Goal: Task Accomplishment & Management: Complete application form

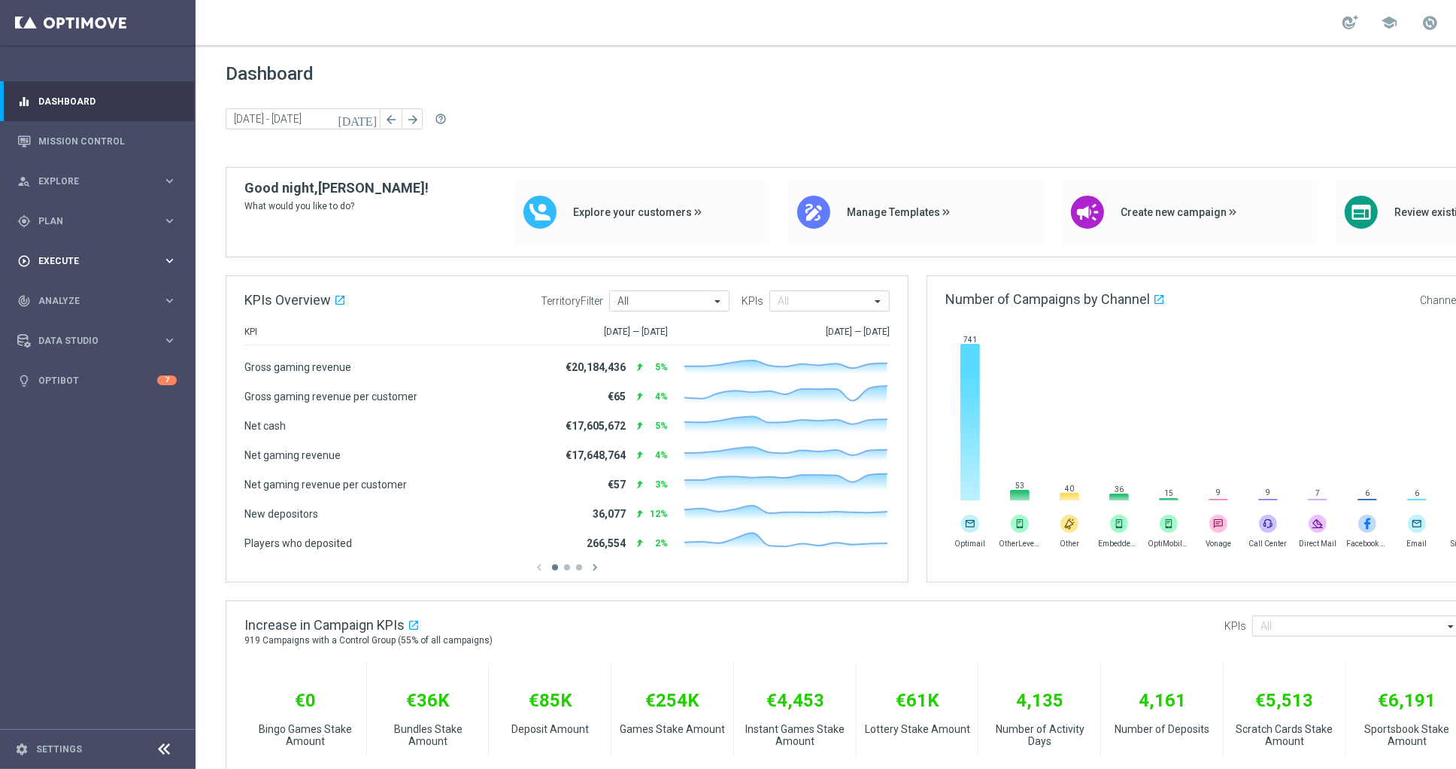
click at [95, 257] on span "Execute" at bounding box center [100, 261] width 124 height 9
click at [76, 296] on link "Campaign Builder" at bounding box center [97, 292] width 117 height 12
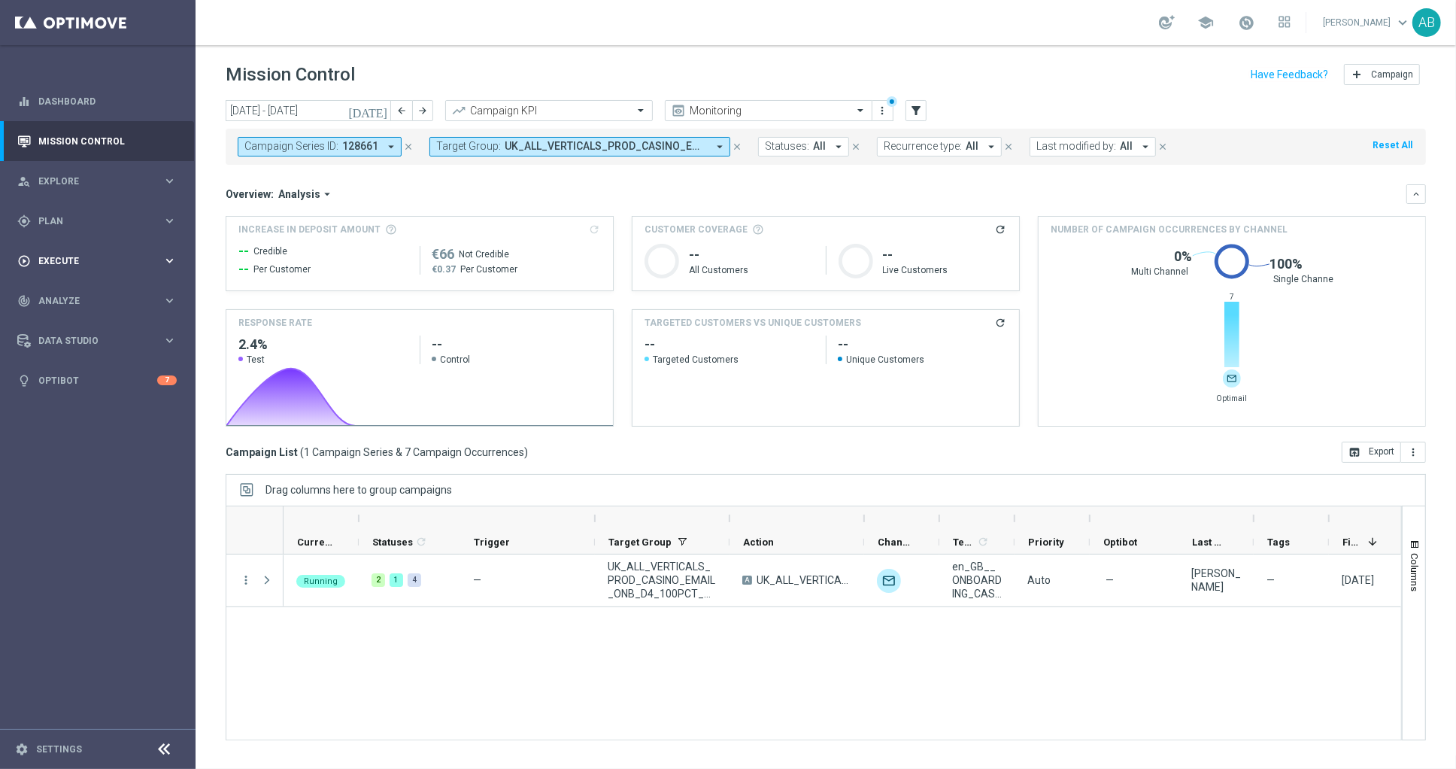
click at [101, 251] on div "play_circle_outline Execute keyboard_arrow_right" at bounding box center [97, 261] width 194 height 40
click at [87, 292] on link "Campaign Builder" at bounding box center [97, 292] width 117 height 12
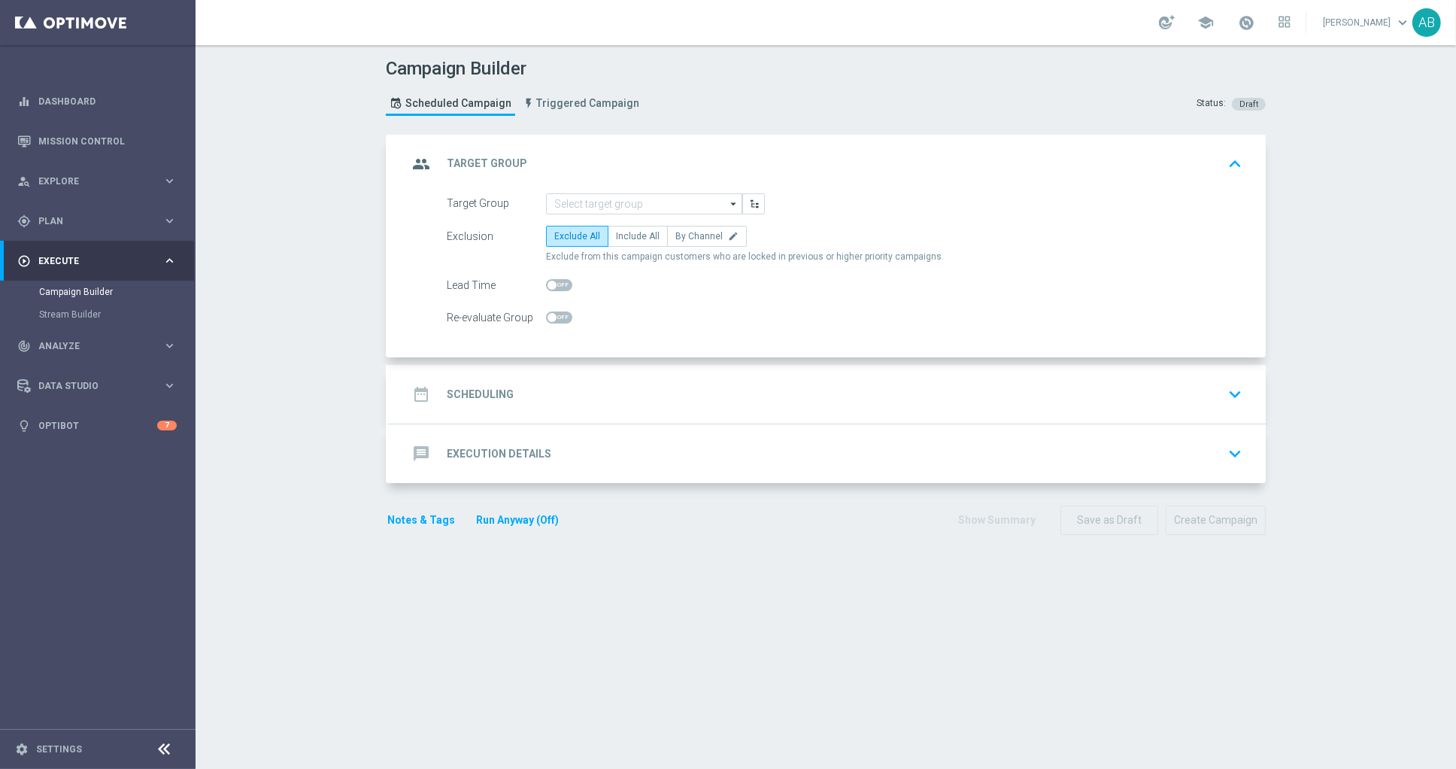
click at [627, 221] on form "Target Group arrow_drop_down Drag here to set row groups Drag here to set colum…" at bounding box center [845, 260] width 796 height 135
click at [628, 236] on span "Include All" at bounding box center [638, 236] width 44 height 11
click at [626, 236] on input "Include All" at bounding box center [621, 239] width 10 height 10
radio input "true"
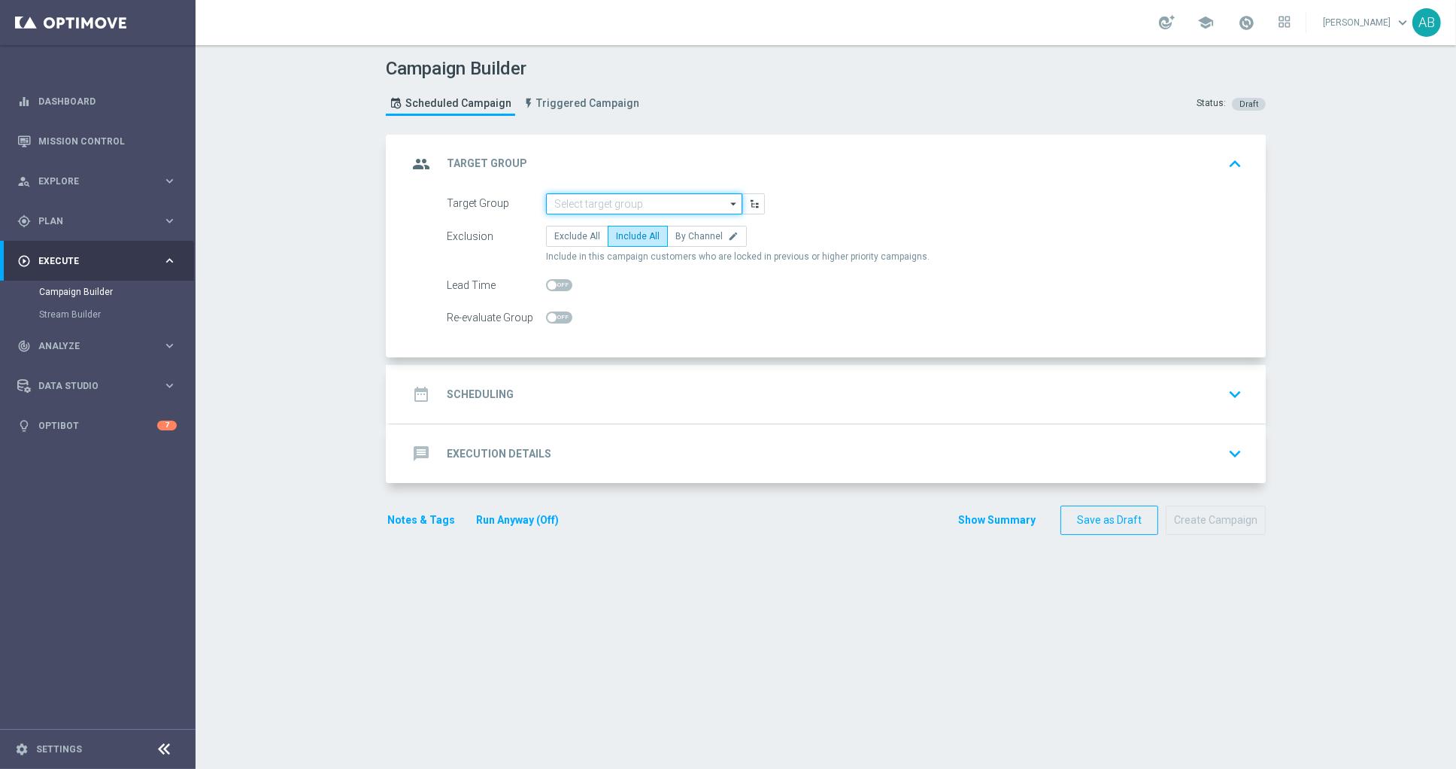
click at [635, 199] on input at bounding box center [644, 203] width 196 height 21
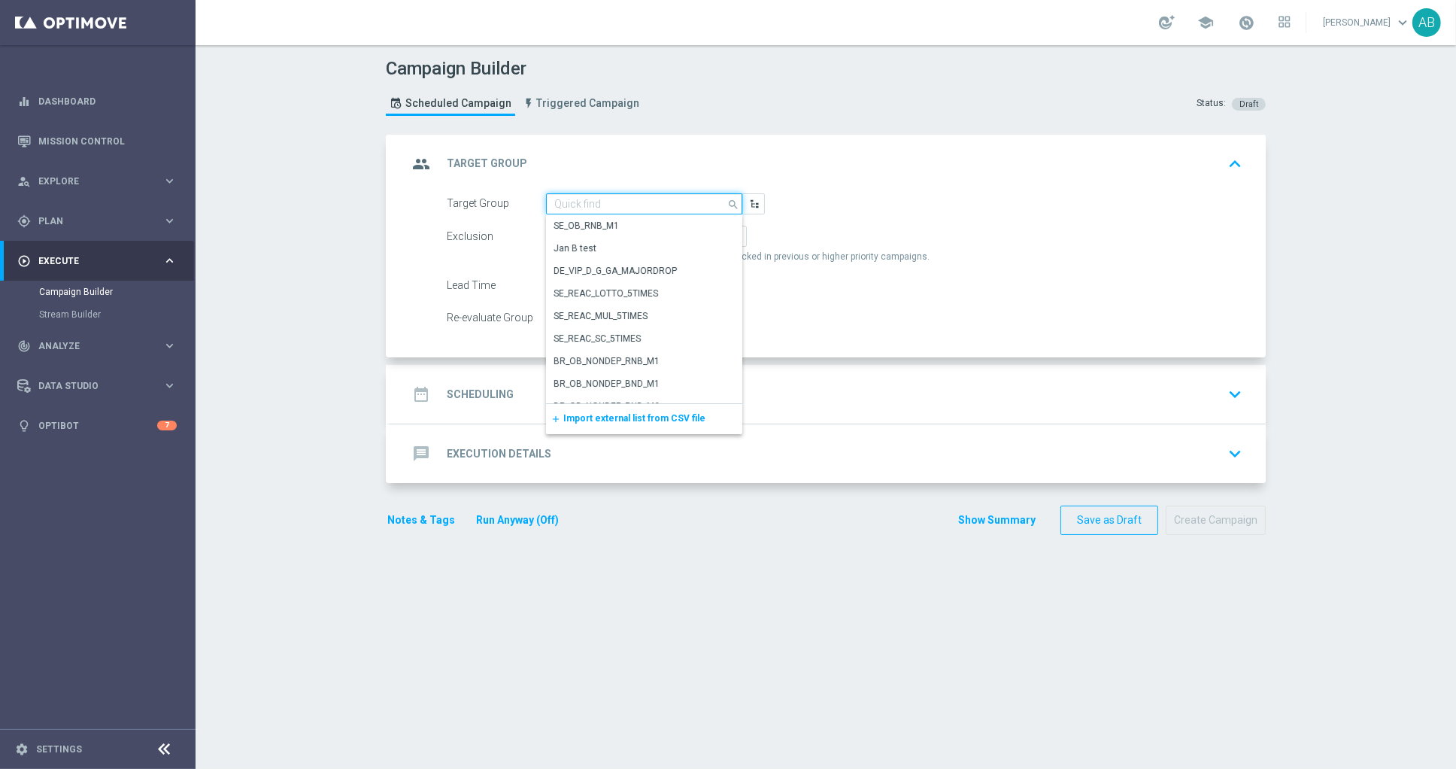
paste input "en_GB_ACQ_GOODLIFE_REBRANDED_NVIP_EMA_TAC_GM_170925"
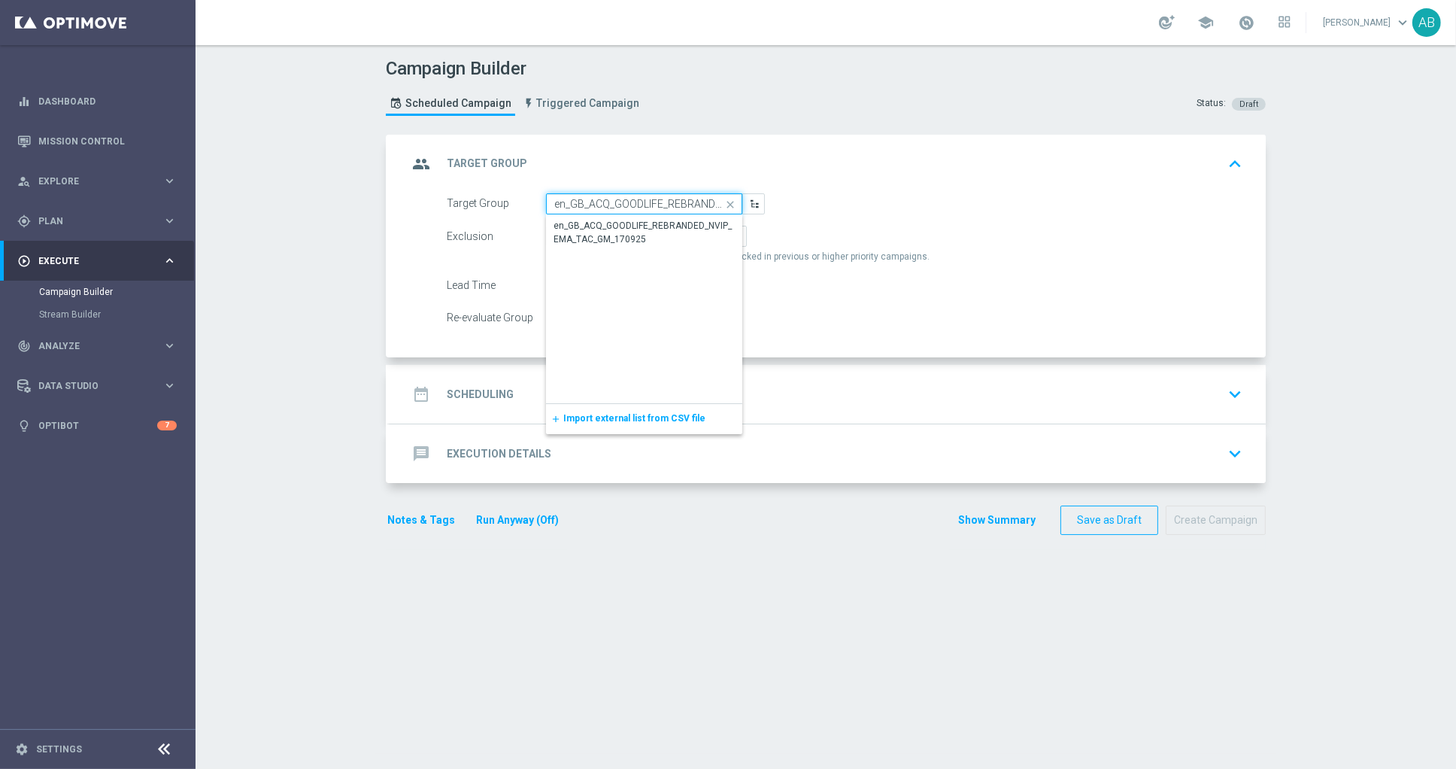
scroll to position [0, 138]
click at [655, 228] on div "en_GB_ACQ_GOODLIFE_REBRANDED_NVIP_EMA_TAC_GM_170925" at bounding box center [644, 233] width 180 height 27
type input "en_GB_ACQ_GOODLIFE_REBRANDED_NVIP_EMA_TAC_GM_170925"
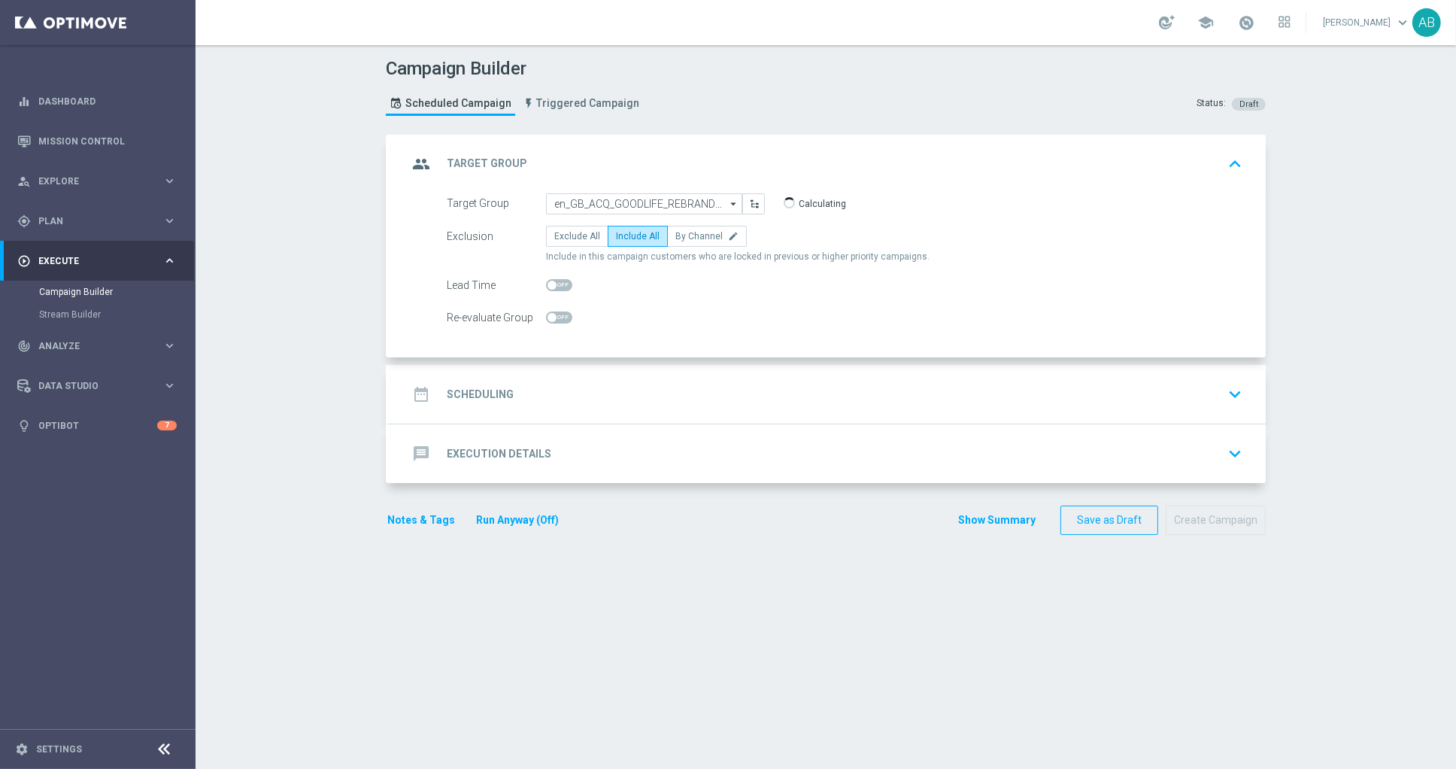
click at [497, 387] on h2 "Scheduling" at bounding box center [480, 394] width 67 height 14
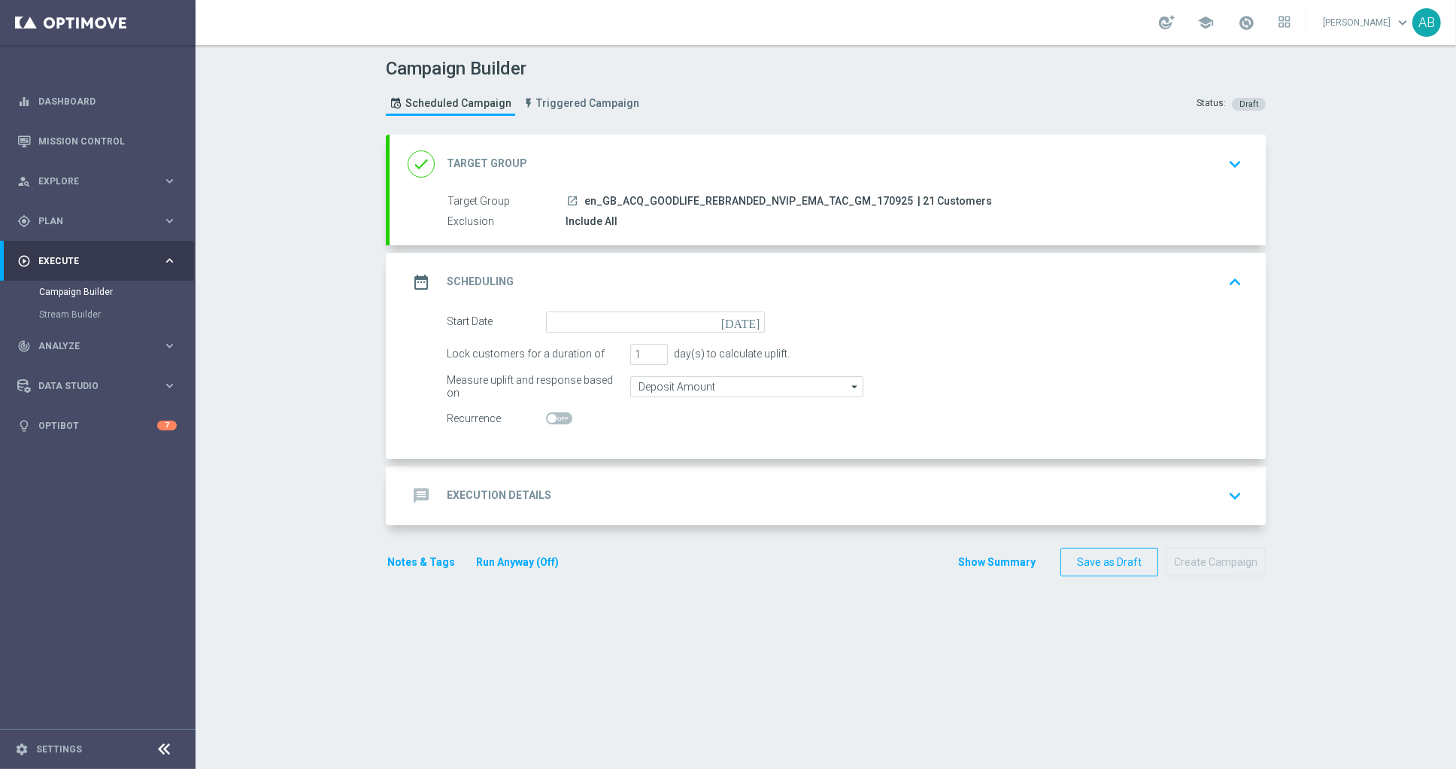
click at [750, 323] on icon "[DATE]" at bounding box center [743, 319] width 44 height 17
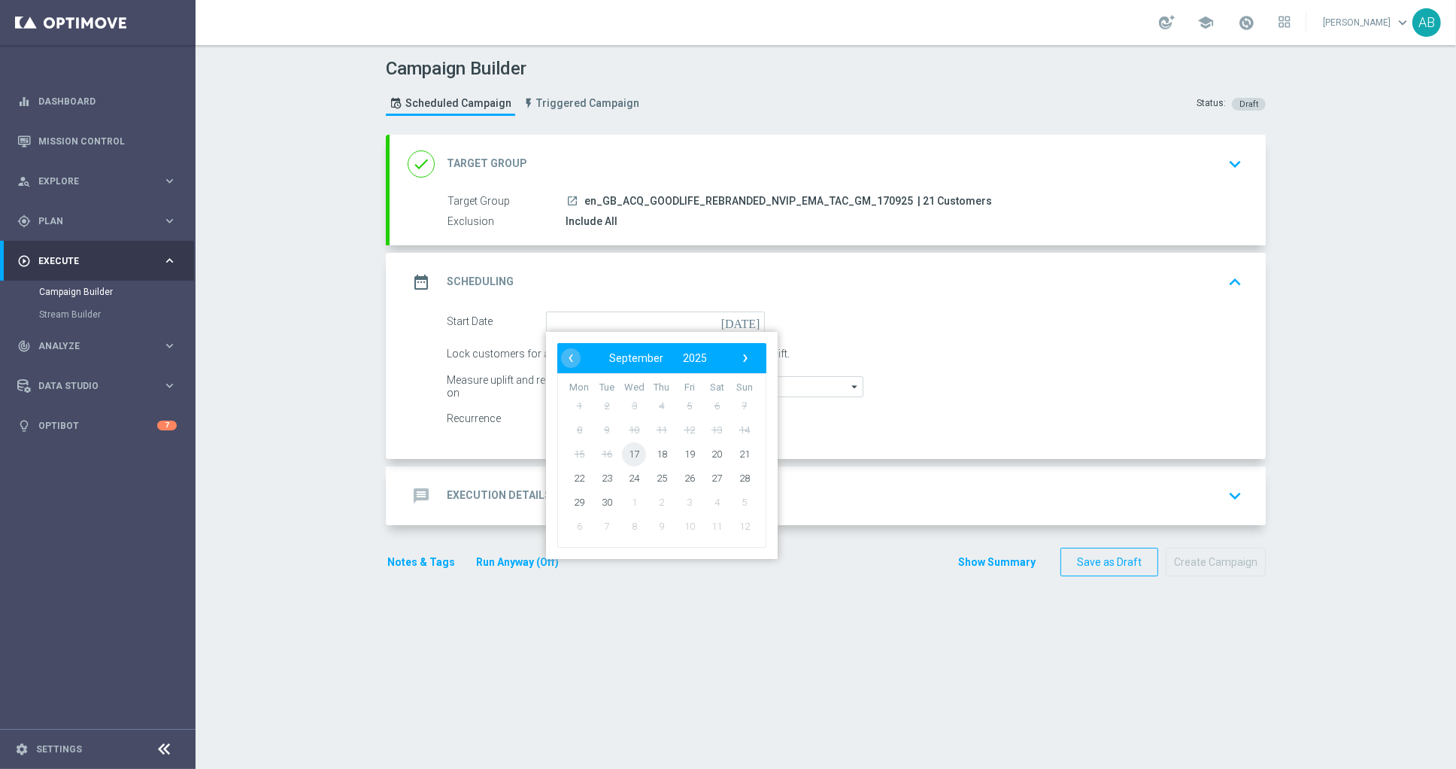
click at [637, 458] on span "17" at bounding box center [634, 454] width 24 height 24
type input "[DATE]"
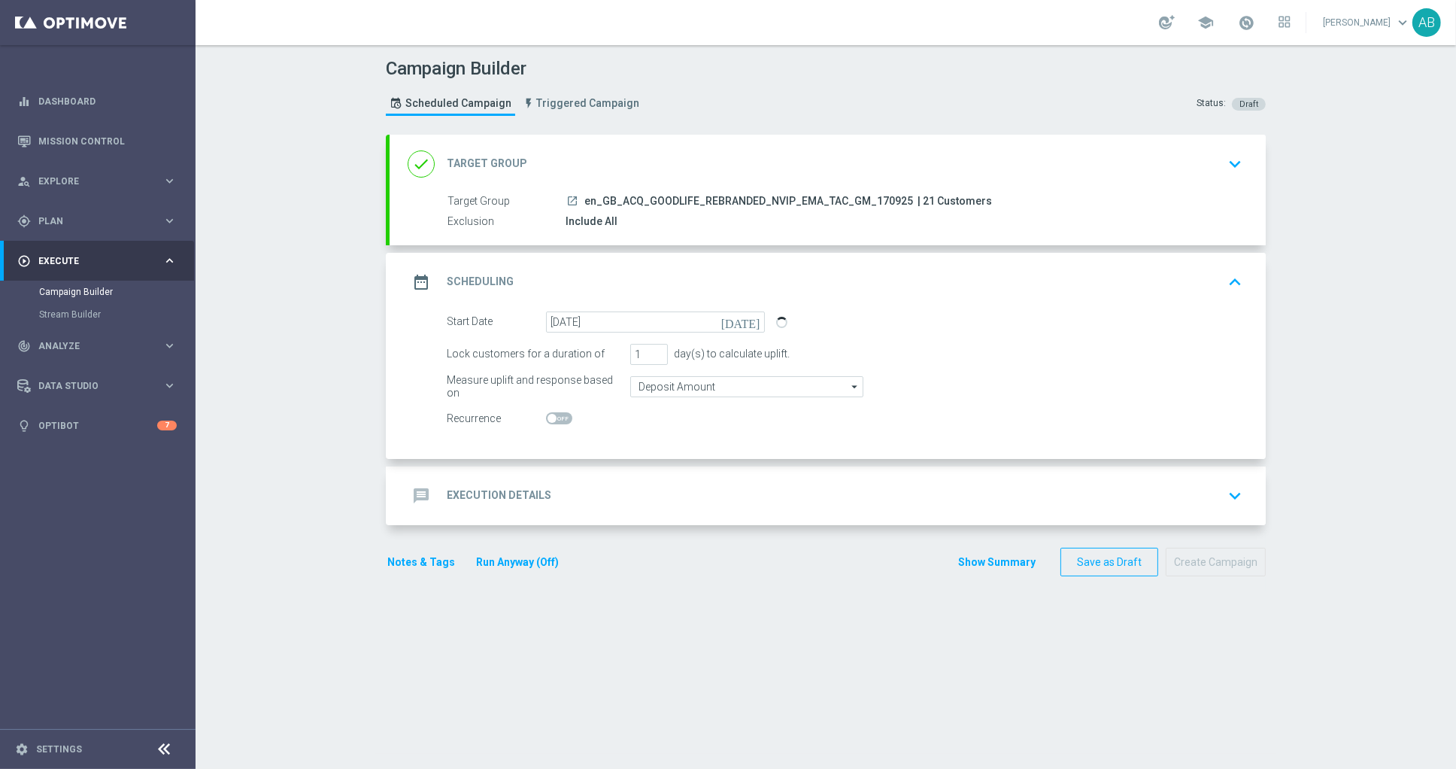
click at [544, 486] on div "message Execution Details" at bounding box center [480, 495] width 144 height 27
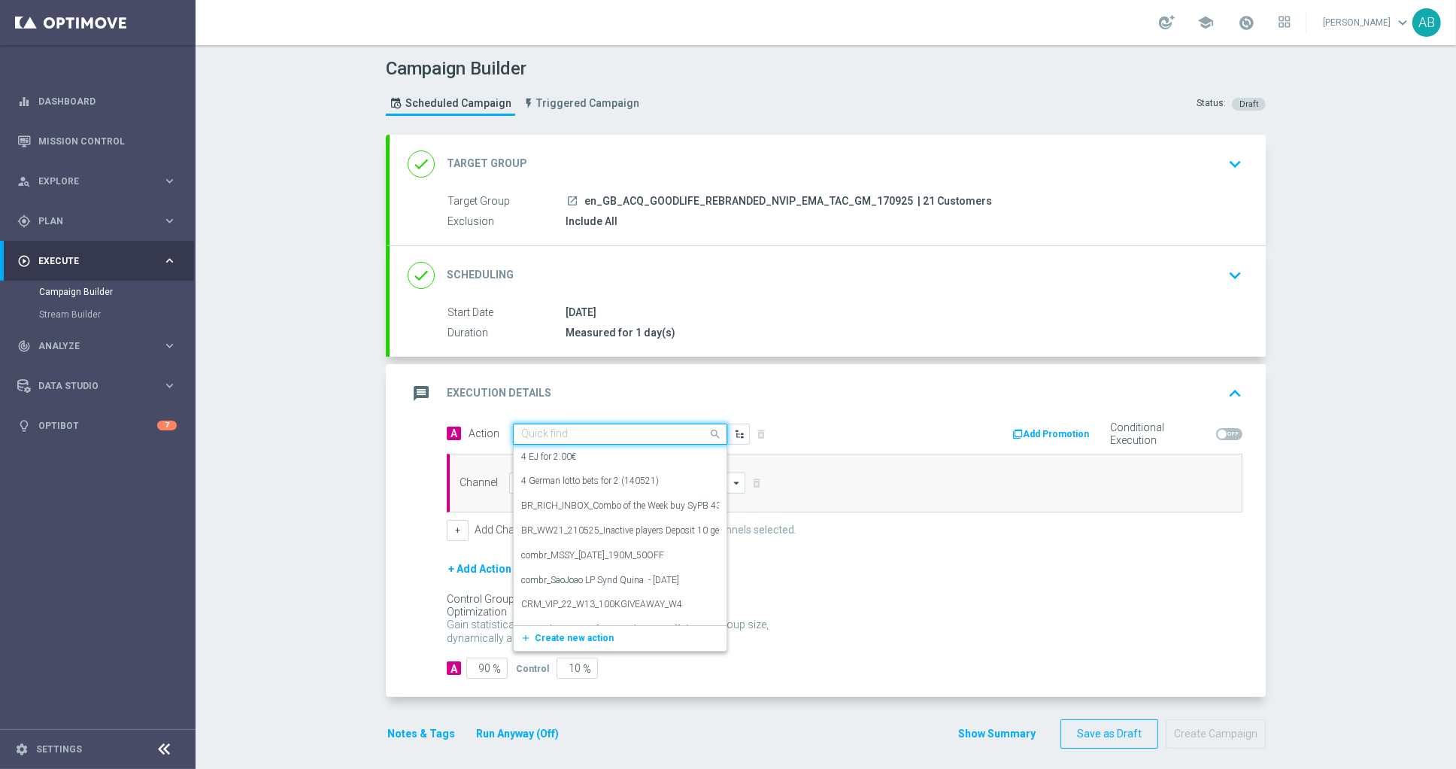
click at [570, 427] on div "Quick find" at bounding box center [611, 433] width 194 height 13
paste input "en_GB_ACQ_GOODLIFE_REBRANDED_NVIP_EMA_TAC_GM"
type input "en_GB_ACQ_GOODLIFE_REBRANDED_NVIP_EMA_TAC_GM"
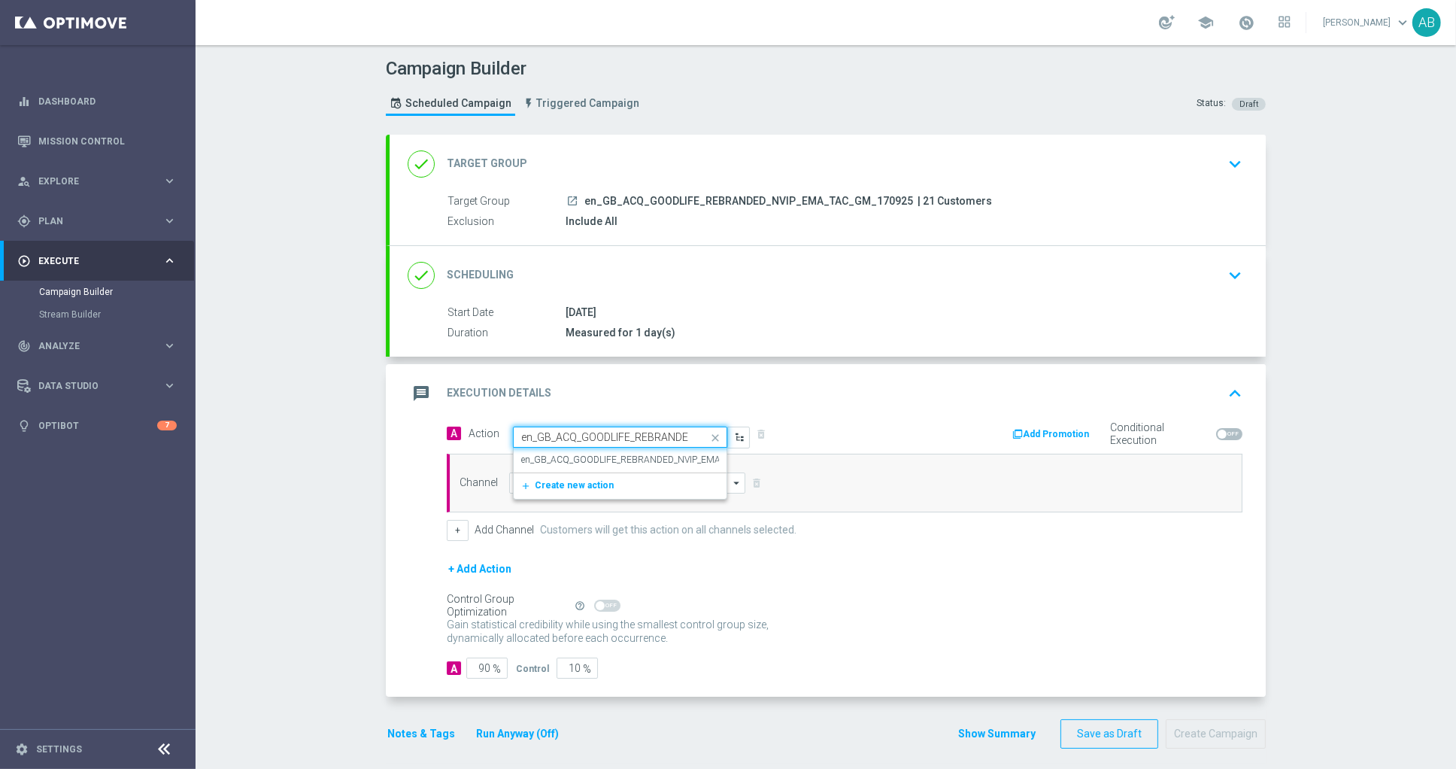
scroll to position [0, 102]
click at [571, 463] on label "en_GB_ACQ_GOODLIFE_REBRANDED_NVIP_EMA_TAC_GM" at bounding box center [640, 460] width 239 height 13
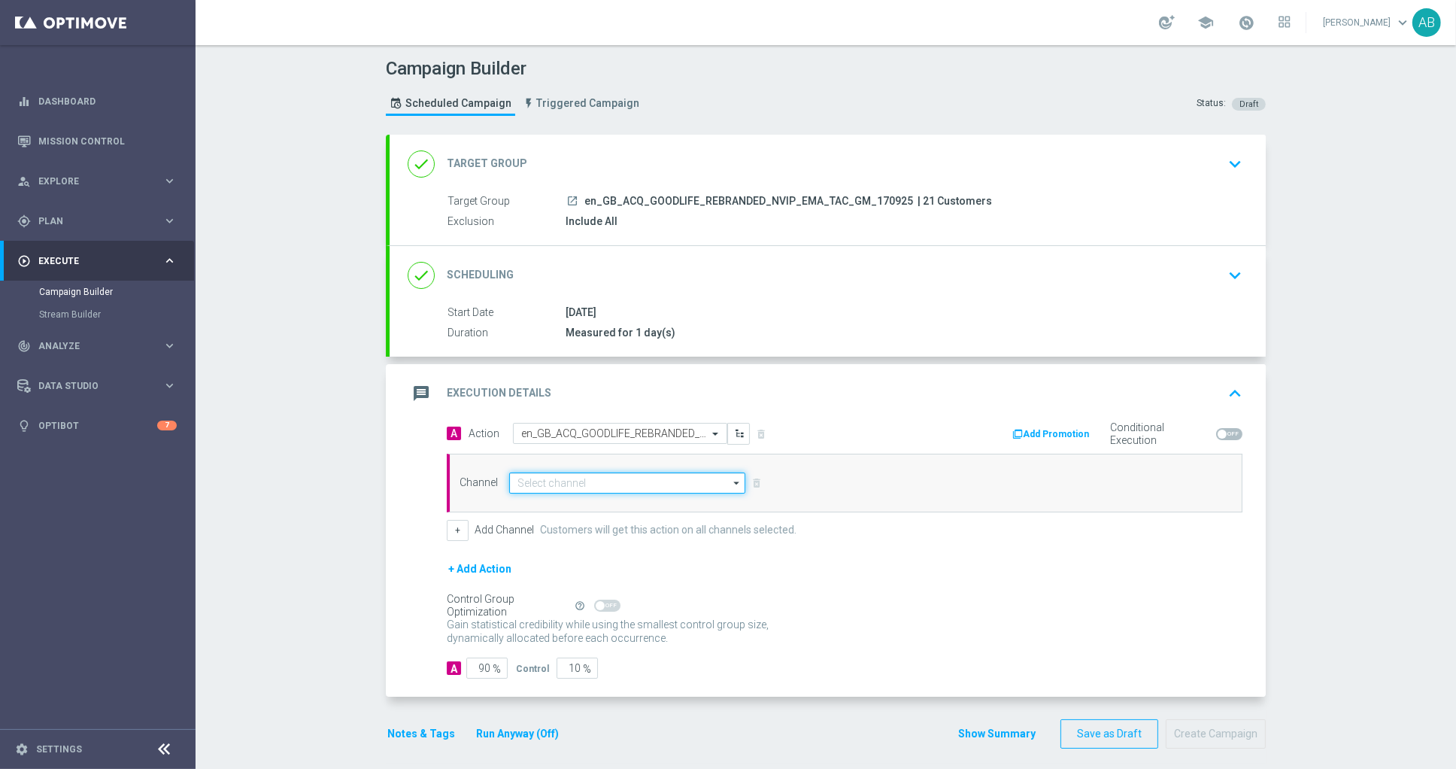
click at [563, 483] on input at bounding box center [627, 482] width 236 height 21
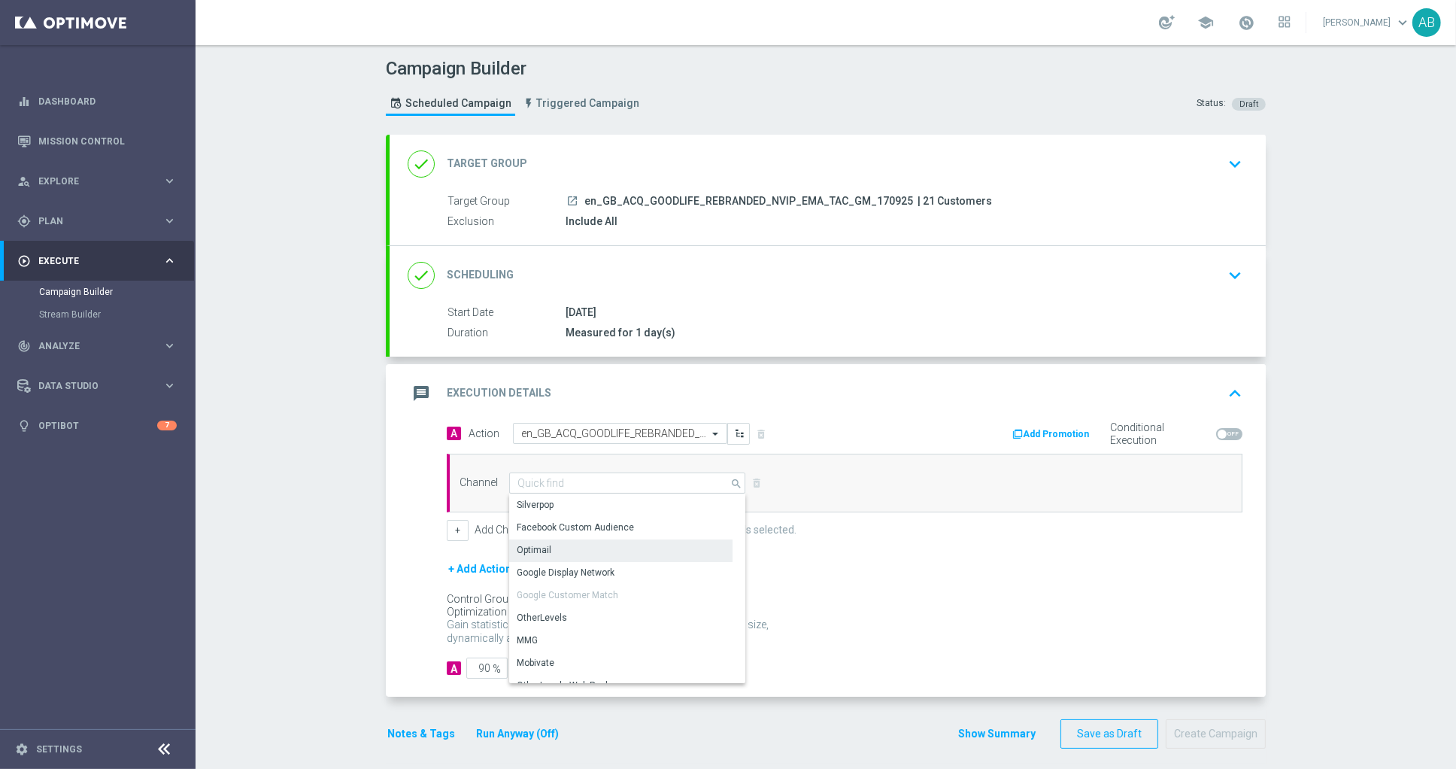
click at [554, 547] on div "Optimail" at bounding box center [620, 549] width 223 height 21
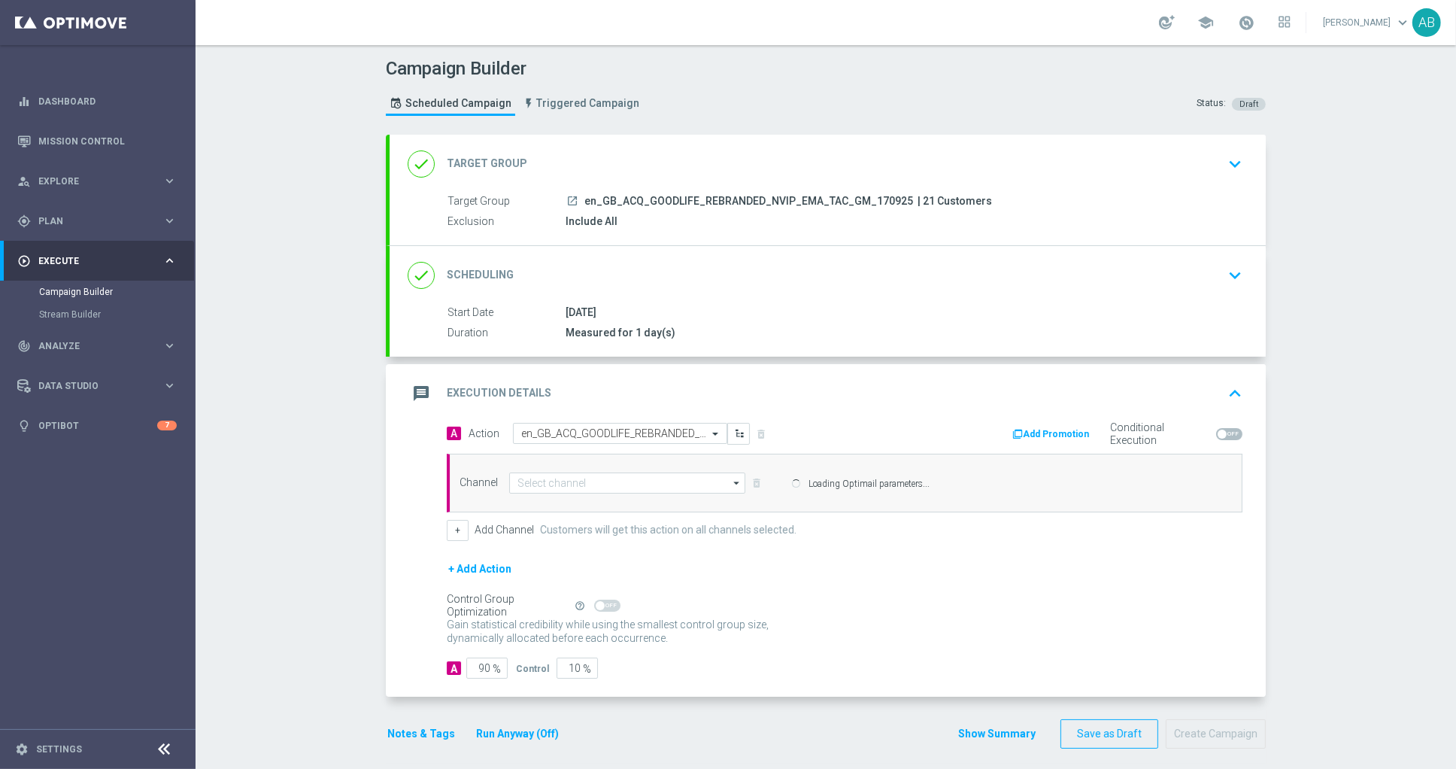
type input "Optimail"
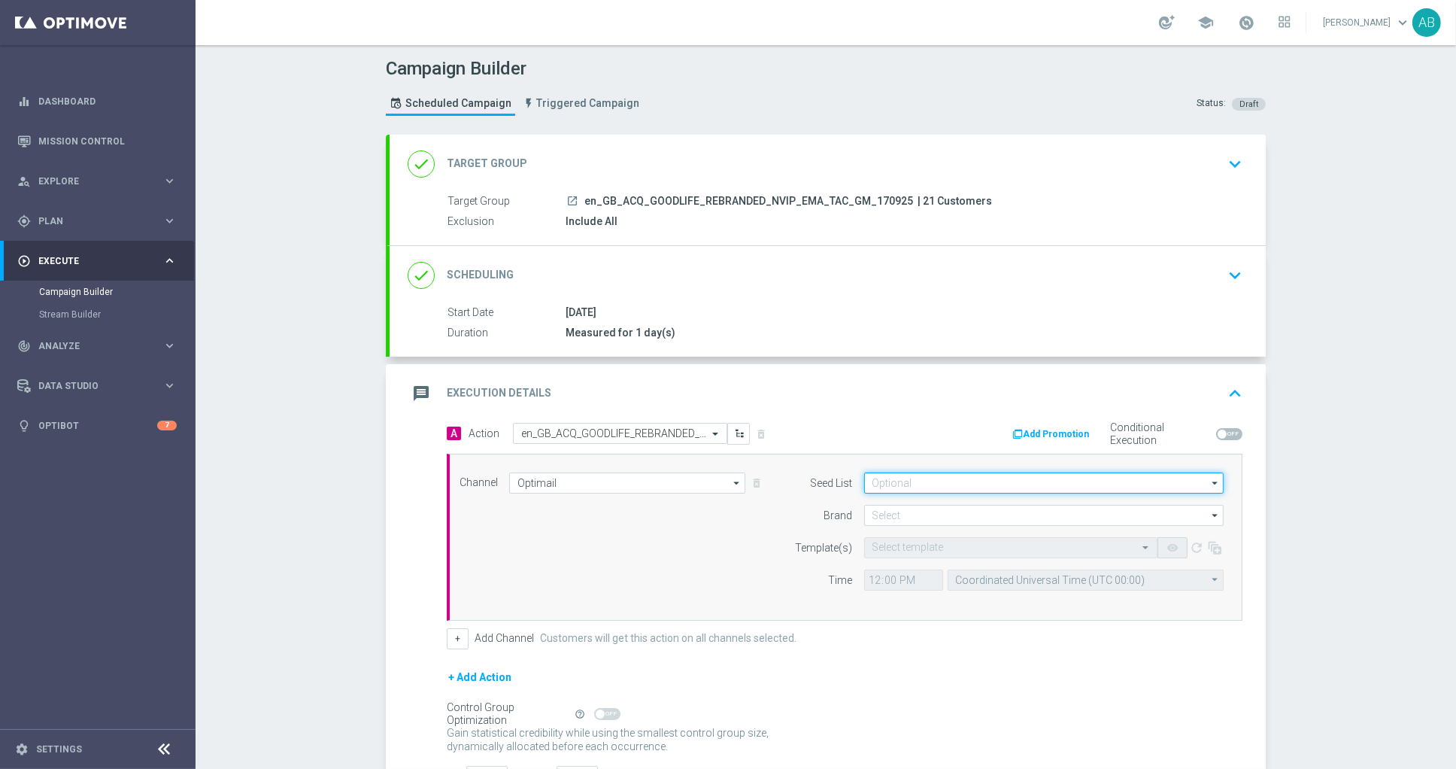
click at [895, 489] on input at bounding box center [1044, 482] width 360 height 21
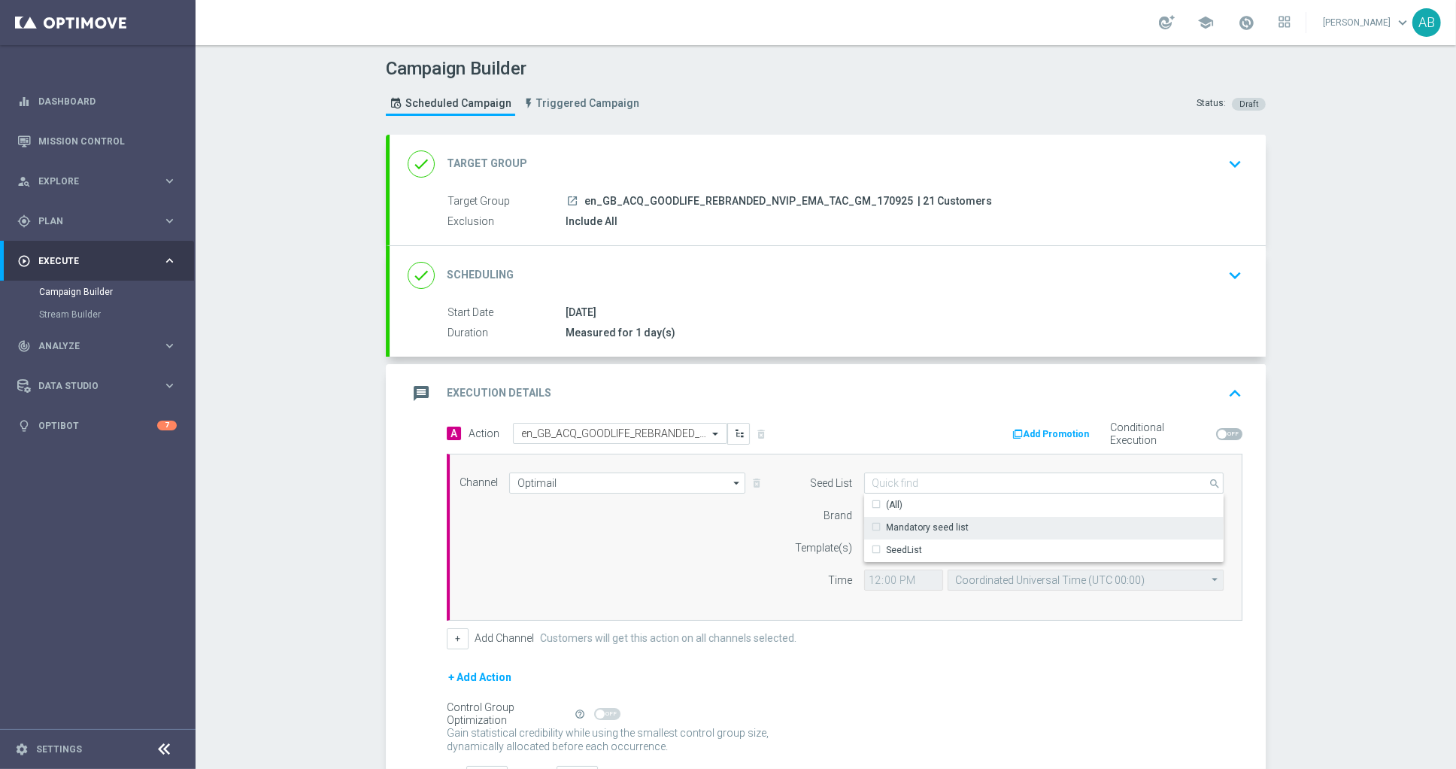
click at [897, 519] on div "Mandatory seed list" at bounding box center [1044, 527] width 360 height 21
click at [779, 526] on div "Brand" at bounding box center [814, 515] width 77 height 21
type input "Mandatory seed list"
click at [910, 518] on input at bounding box center [1044, 515] width 360 height 21
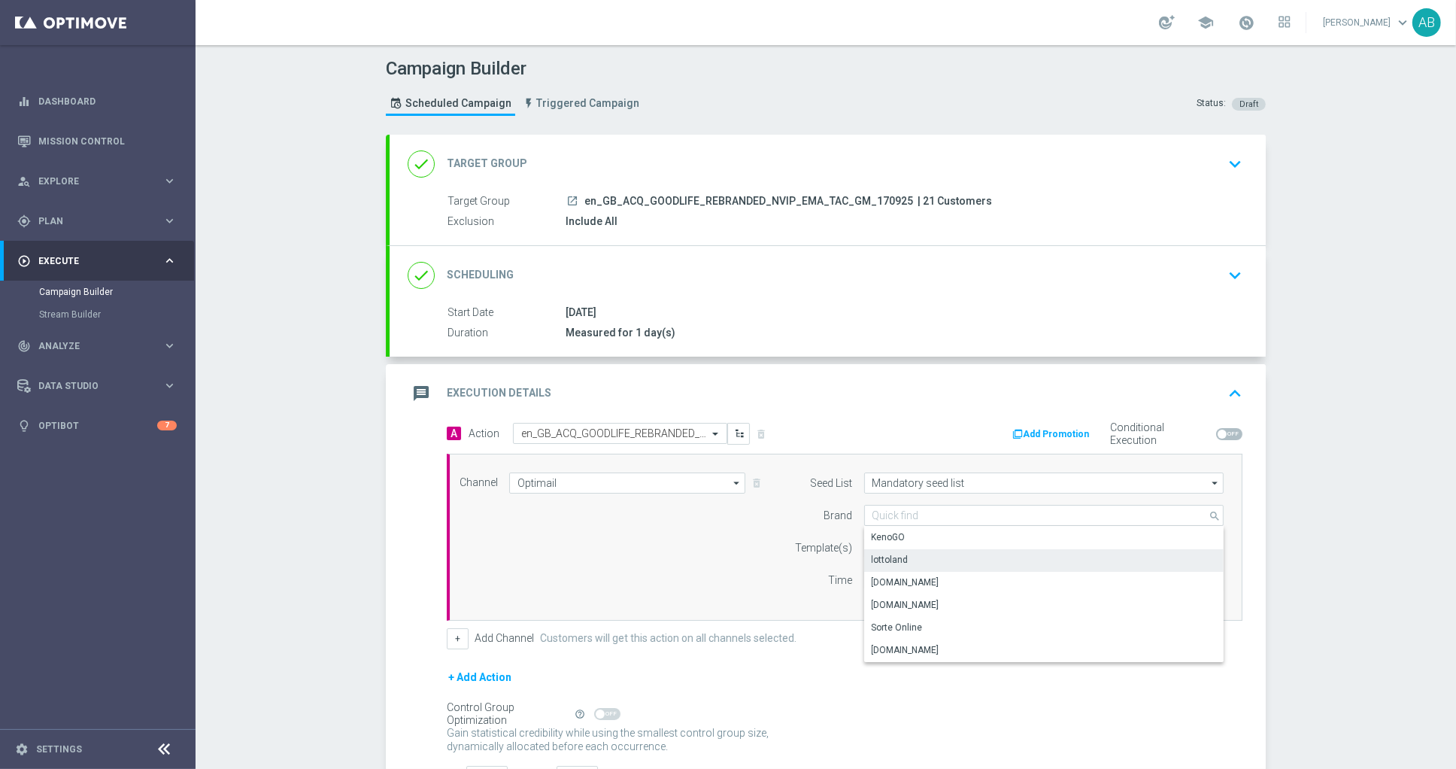
click at [912, 560] on div "lottoland" at bounding box center [1044, 559] width 360 height 21
type input "lottoland"
click at [915, 545] on input "text" at bounding box center [996, 548] width 247 height 13
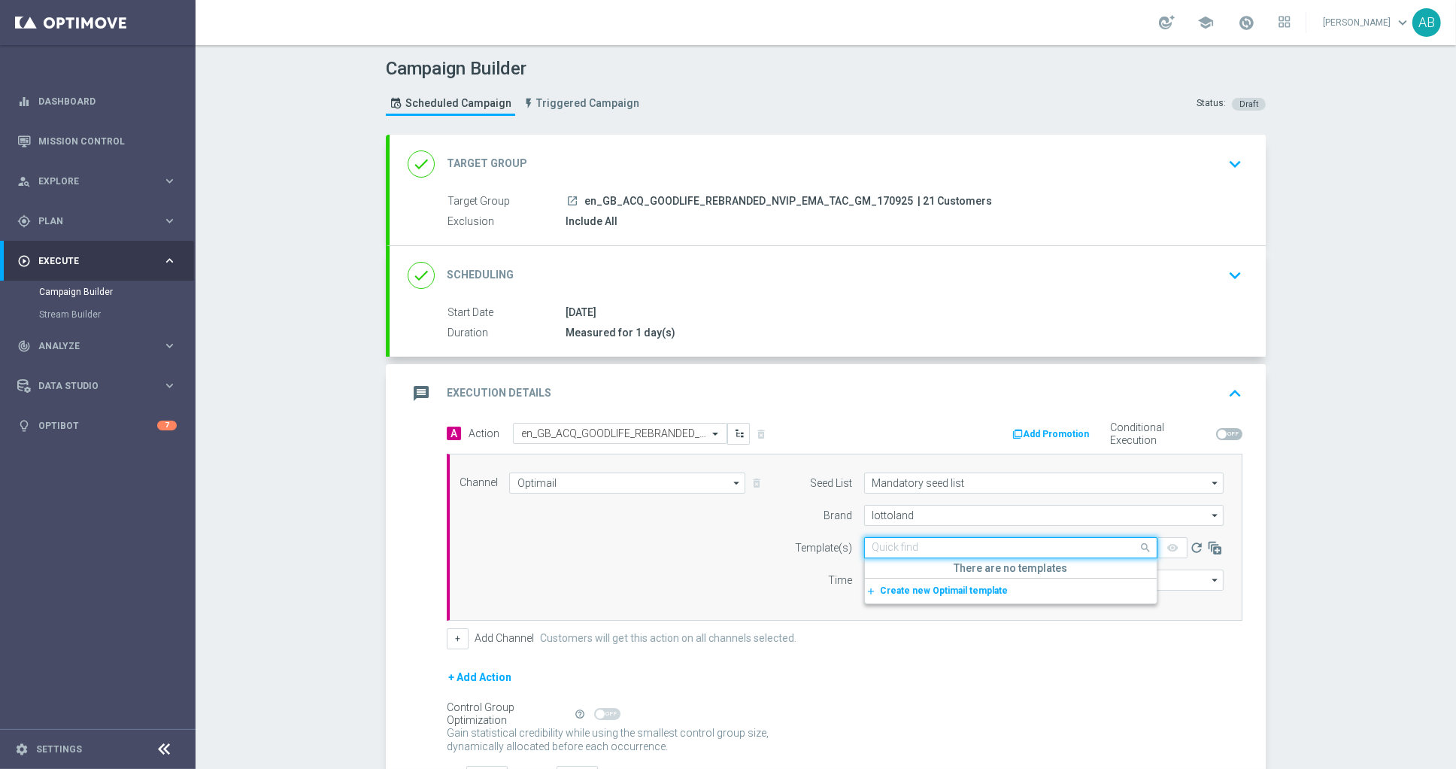
paste input "en_GB_ACQ_GOODLIFE_50FS_NVIP_EMA_TAC_GM"
type input "en_GB_ACQ_GOODLIFE_50FS_NVIP_EMA_TAC_GM"
click at [952, 570] on label "en_GB_ACQ_GOODLIFE_50FS_NVIP_EMA_TAC_GM" at bounding box center [976, 570] width 207 height 13
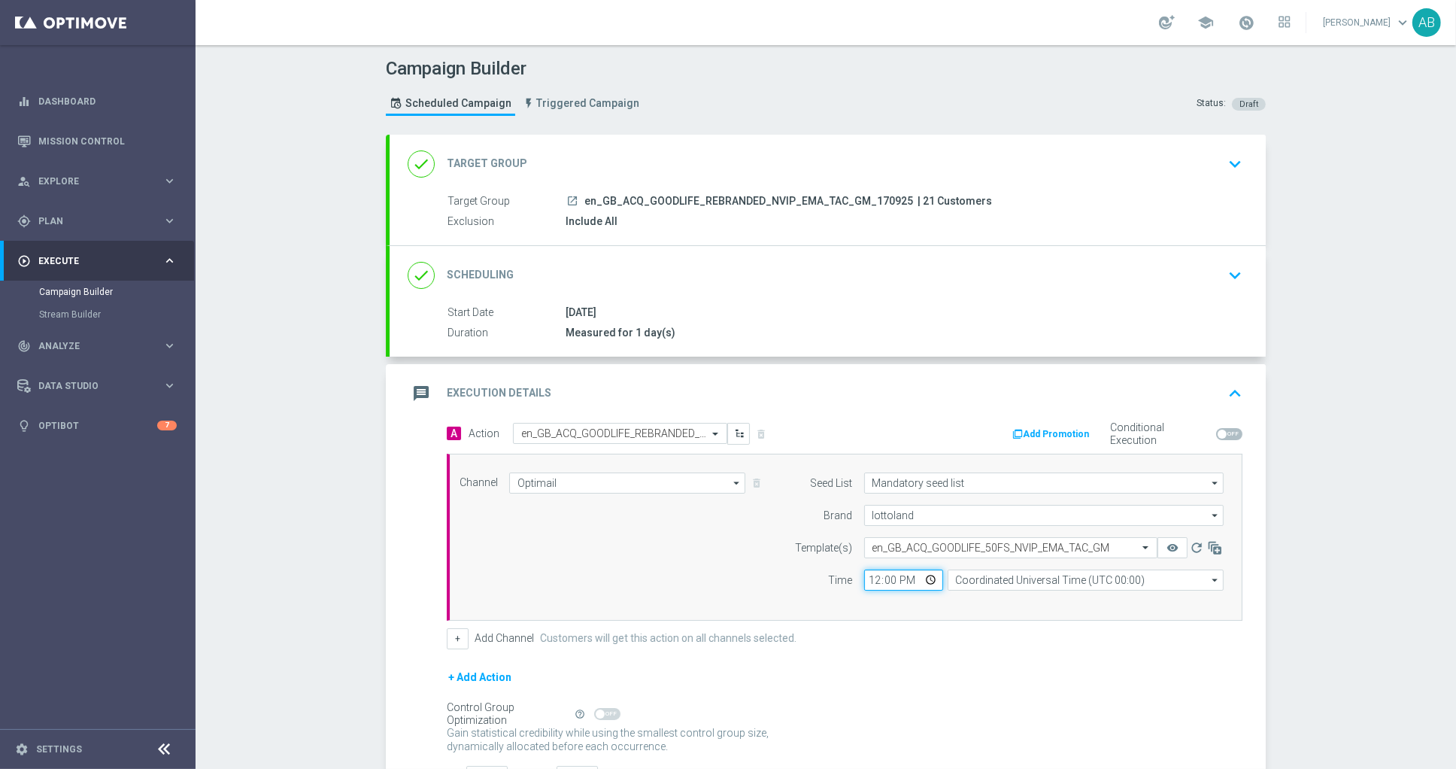
click at [879, 586] on input "12:00" at bounding box center [903, 580] width 79 height 21
type input "21:00"
click at [996, 581] on input "Coordinated Universal Time (UTC 00:00)" at bounding box center [1086, 580] width 276 height 21
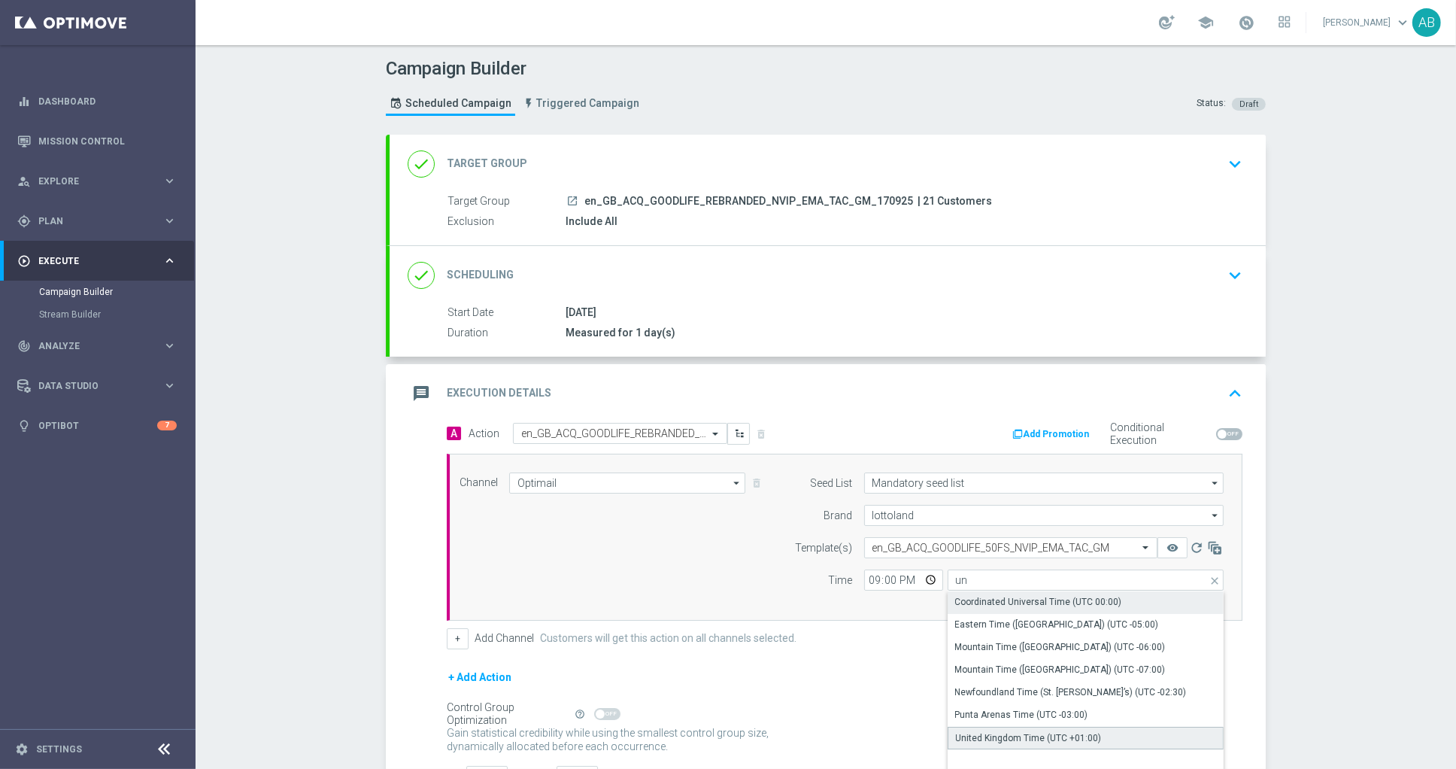
click at [1018, 734] on div "United Kingdom Time (UTC +01:00)" at bounding box center [1029, 738] width 146 height 14
type input "United Kingdom Time (UTC +01:00)"
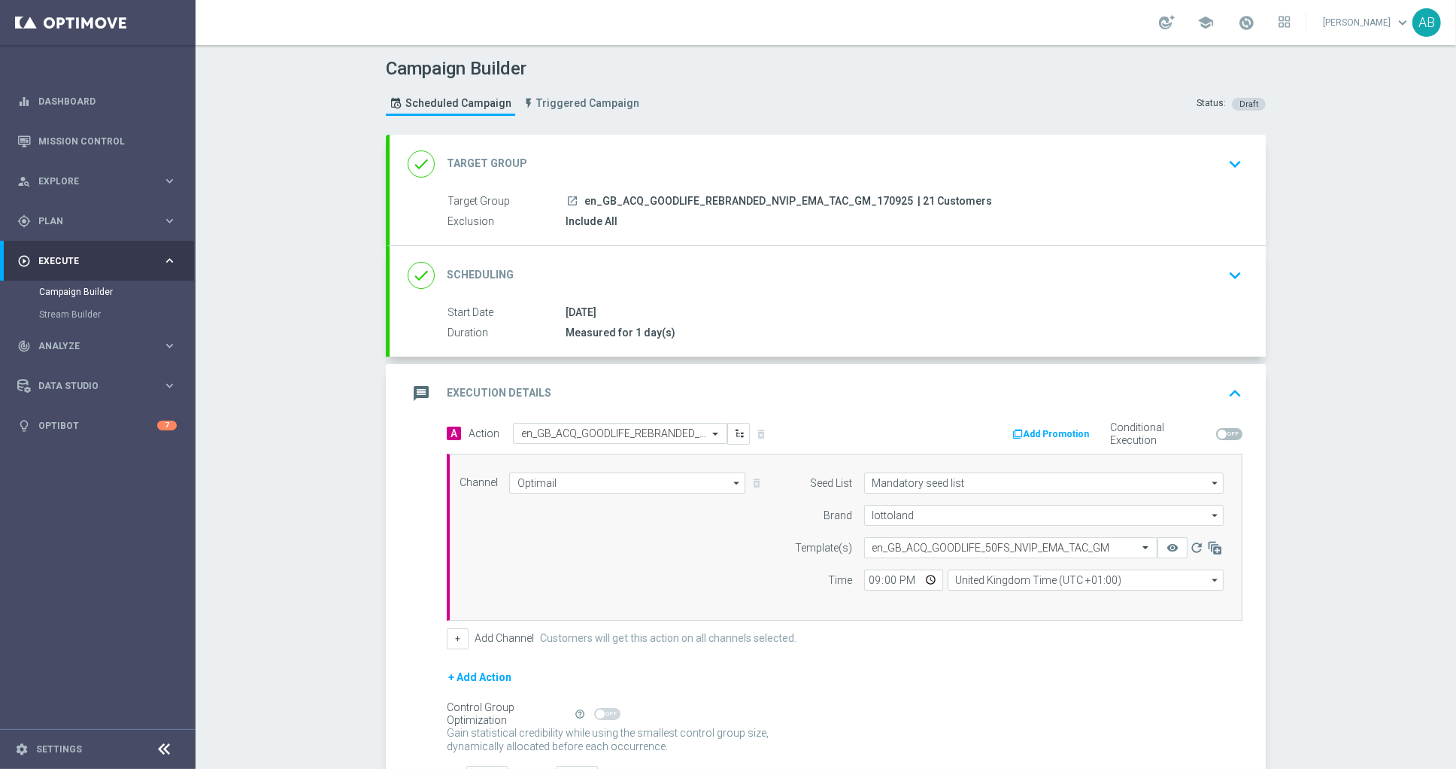
click at [772, 594] on div "Channel Optimail Optimail arrow_drop_down Drag here to set row groups Drag here…" at bounding box center [841, 536] width 787 height 129
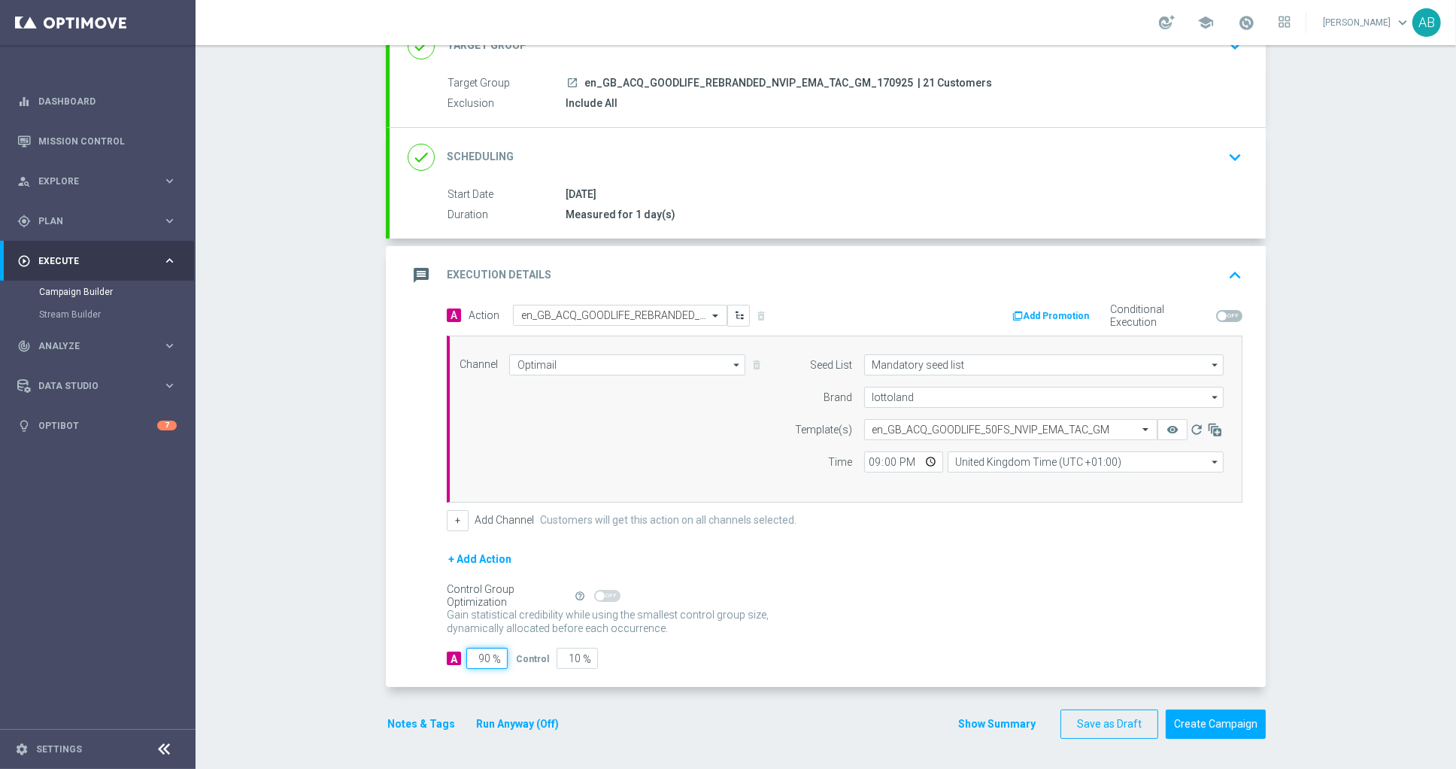
click at [481, 667] on input "90" at bounding box center [486, 658] width 41 height 21
type input "1"
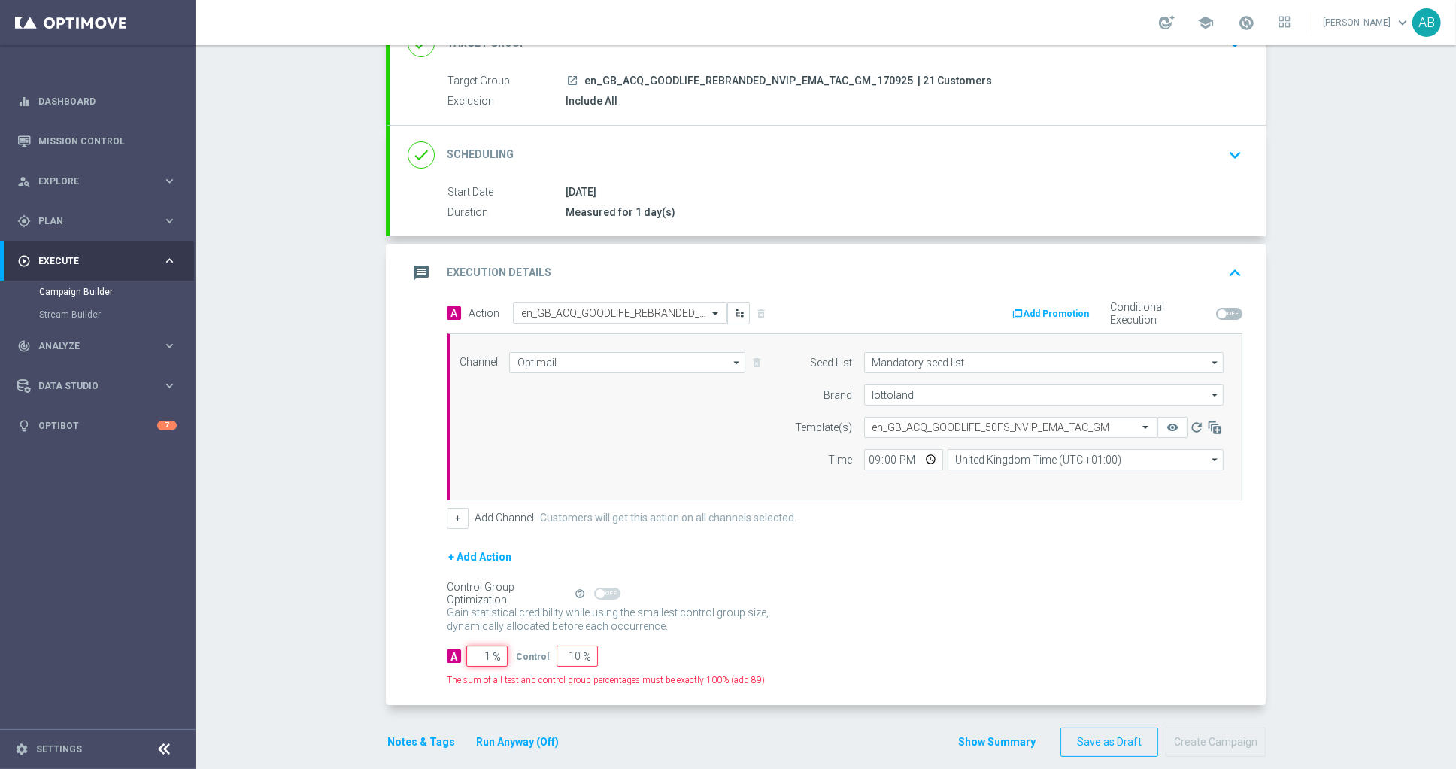
type input "99"
type input "10"
type input "90"
type input "100"
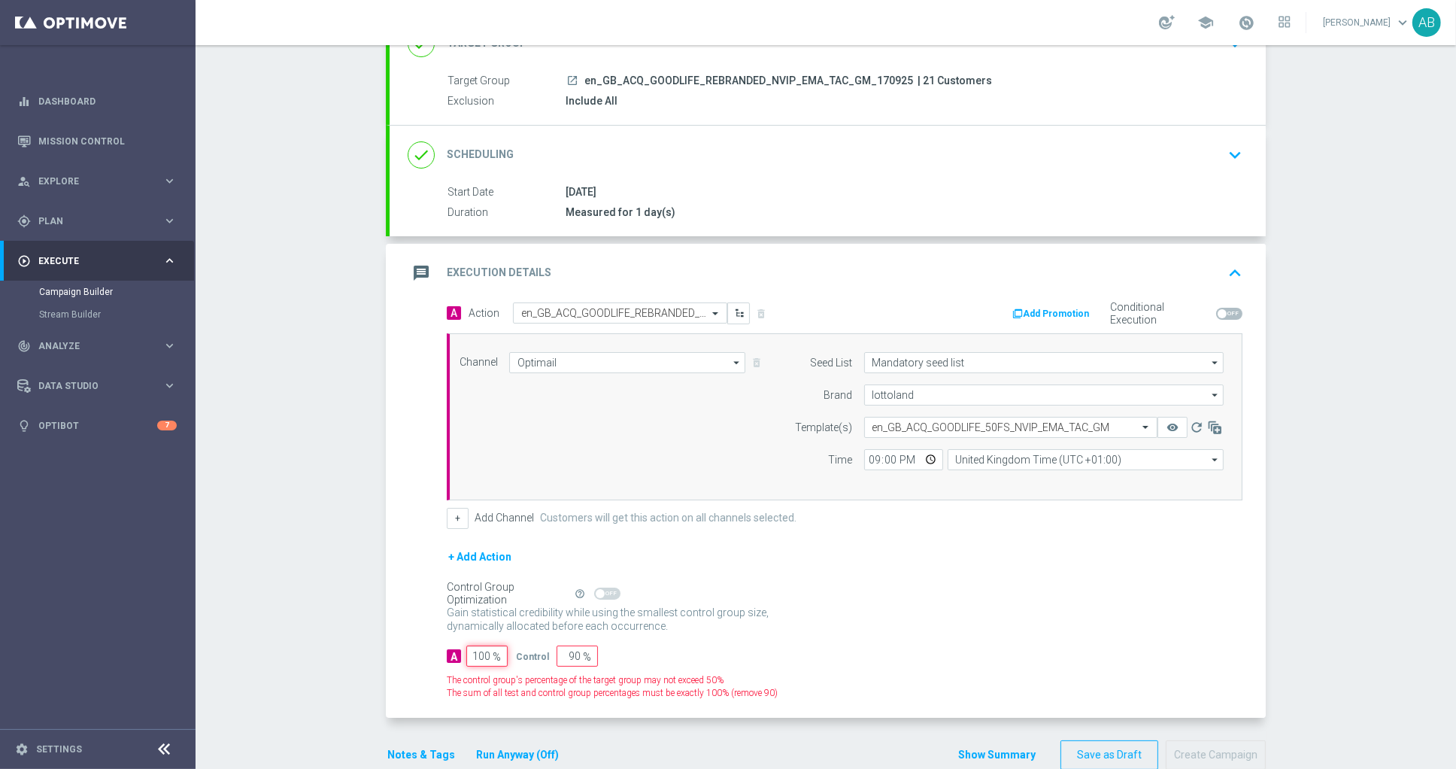
type input "0"
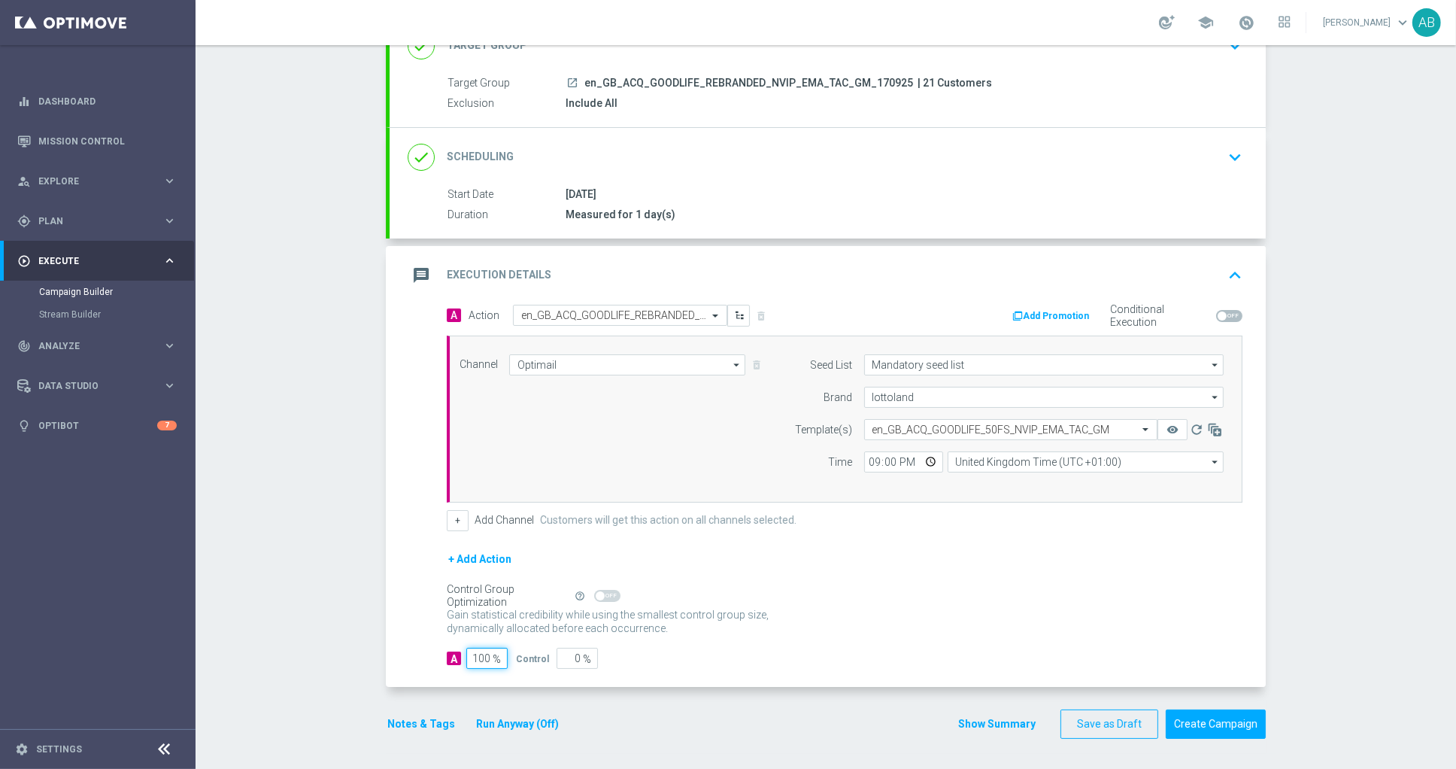
type input "100"
click at [967, 605] on div "Gain statistical credibility while using the smallest control group size, dynam…" at bounding box center [845, 622] width 796 height 36
click at [998, 727] on button "Show Summary" at bounding box center [997, 723] width 79 height 17
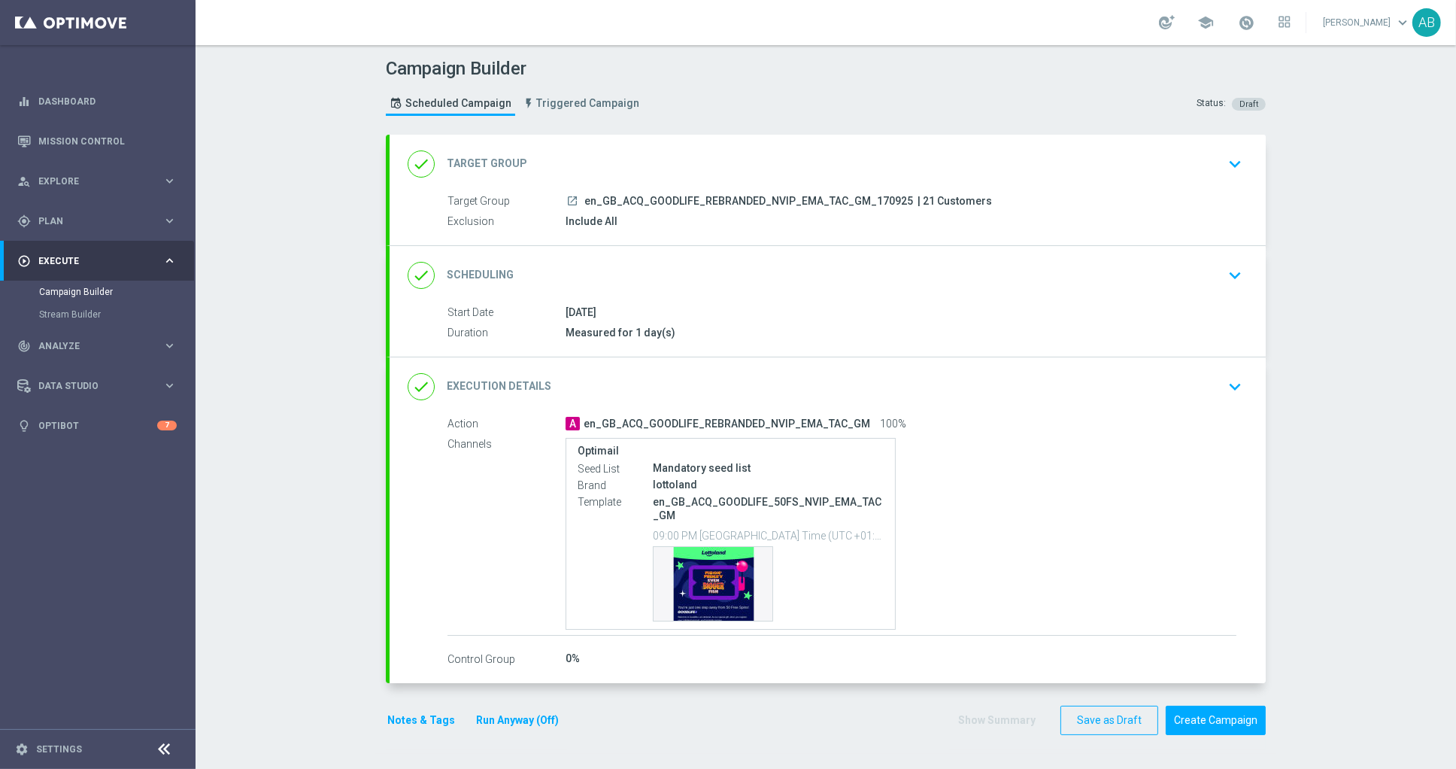
scroll to position [0, 0]
click at [1213, 721] on button "Create Campaign" at bounding box center [1216, 719] width 100 height 29
